Goal: Task Accomplishment & Management: Manage account settings

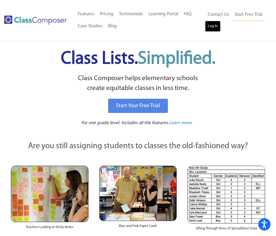
click at [213, 27] on link "Log In" at bounding box center [213, 26] width 16 height 11
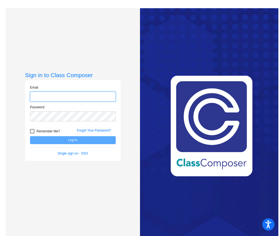
click at [58, 97] on input "email" at bounding box center [73, 97] width 86 height 10
type input "[EMAIL_ADDRESS][DOMAIN_NAME]"
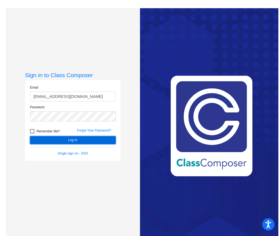
click at [64, 140] on button "Log In" at bounding box center [73, 140] width 86 height 8
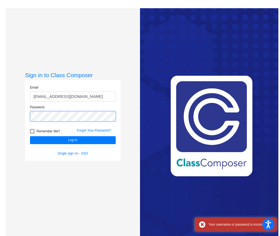
click at [2, 119] on div "Sign in to Class Composer Email [EMAIL_ADDRESS][DOMAIN_NAME] Password Remember …" at bounding box center [71, 126] width 138 height 236
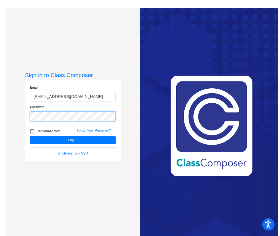
click at [30, 136] on button "Log In" at bounding box center [73, 140] width 86 height 8
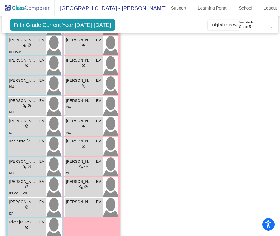
scroll to position [88, 0]
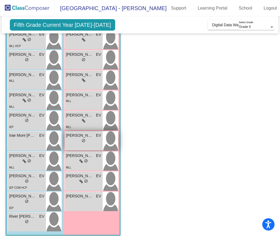
click at [87, 138] on div "lock do_not_disturb_alt" at bounding box center [83, 141] width 35 height 6
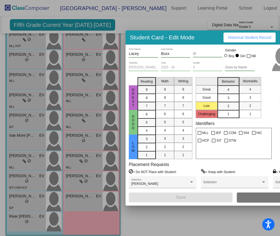
click at [164, 22] on div at bounding box center [140, 118] width 280 height 236
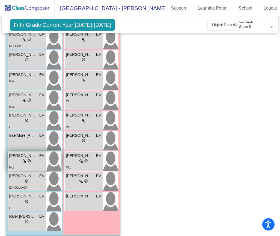
click at [29, 153] on span "[PERSON_NAME]" at bounding box center [22, 156] width 27 height 6
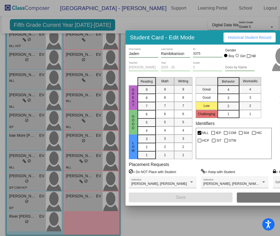
click at [147, 24] on div at bounding box center [140, 118] width 280 height 236
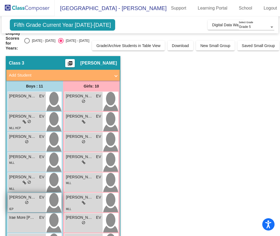
scroll to position [0, 0]
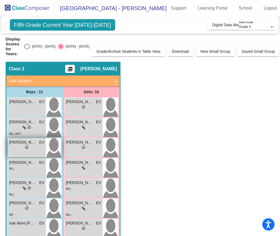
click at [39, 145] on div "lock do_not_disturb_alt" at bounding box center [26, 148] width 35 height 6
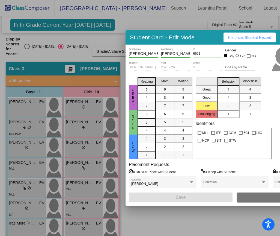
click at [167, 22] on div at bounding box center [140, 118] width 280 height 236
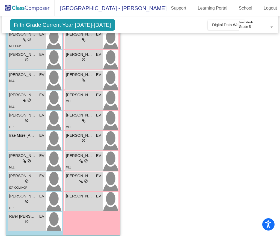
scroll to position [6, 0]
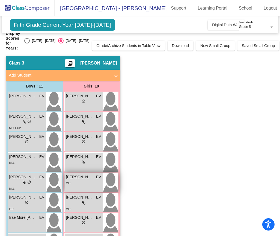
click at [92, 180] on div "MLL" at bounding box center [83, 183] width 35 height 6
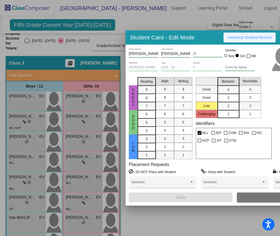
click at [261, 40] on button "Historical Student Record" at bounding box center [250, 38] width 52 height 10
click at [186, 22] on div at bounding box center [140, 118] width 280 height 236
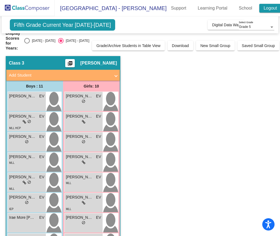
click at [263, 9] on link "Logout" at bounding box center [271, 8] width 22 height 9
